Goal: Submit feedback/report problem: Submit feedback/report problem

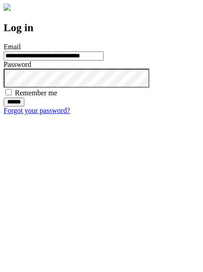
type input "**********"
click at [24, 107] on input "******" at bounding box center [14, 102] width 21 height 9
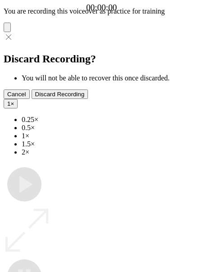
type input "**********"
